Goal: Find specific page/section: Locate a particular part of the current website

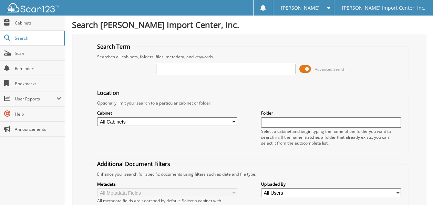
click at [189, 69] on input "text" at bounding box center [226, 69] width 140 height 10
type input "2558473"
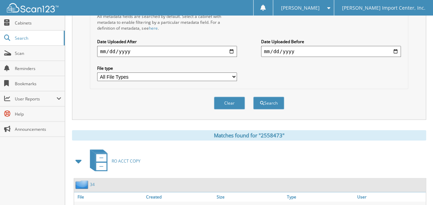
scroll to position [211, 0]
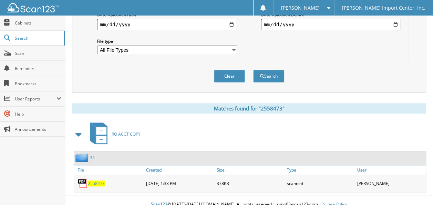
click at [94, 180] on span "2558473" at bounding box center [96, 183] width 17 height 6
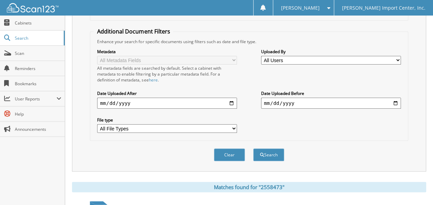
scroll to position [0, 0]
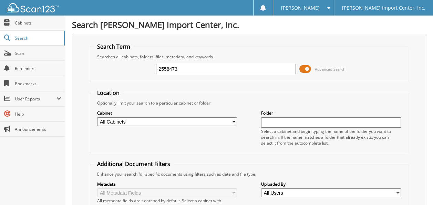
click at [190, 66] on input "2558473" at bounding box center [226, 69] width 140 height 10
type input "2558829"
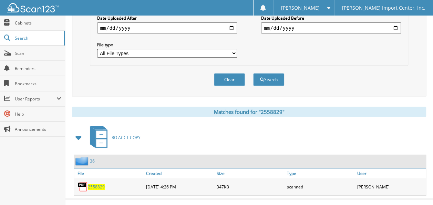
scroll to position [211, 0]
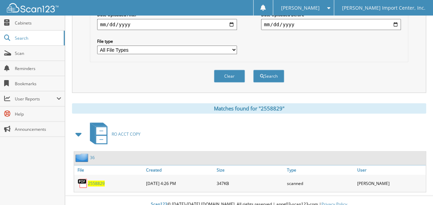
click at [95, 180] on span "2558829" at bounding box center [96, 183] width 17 height 6
